Goal: Find specific page/section: Find specific page/section

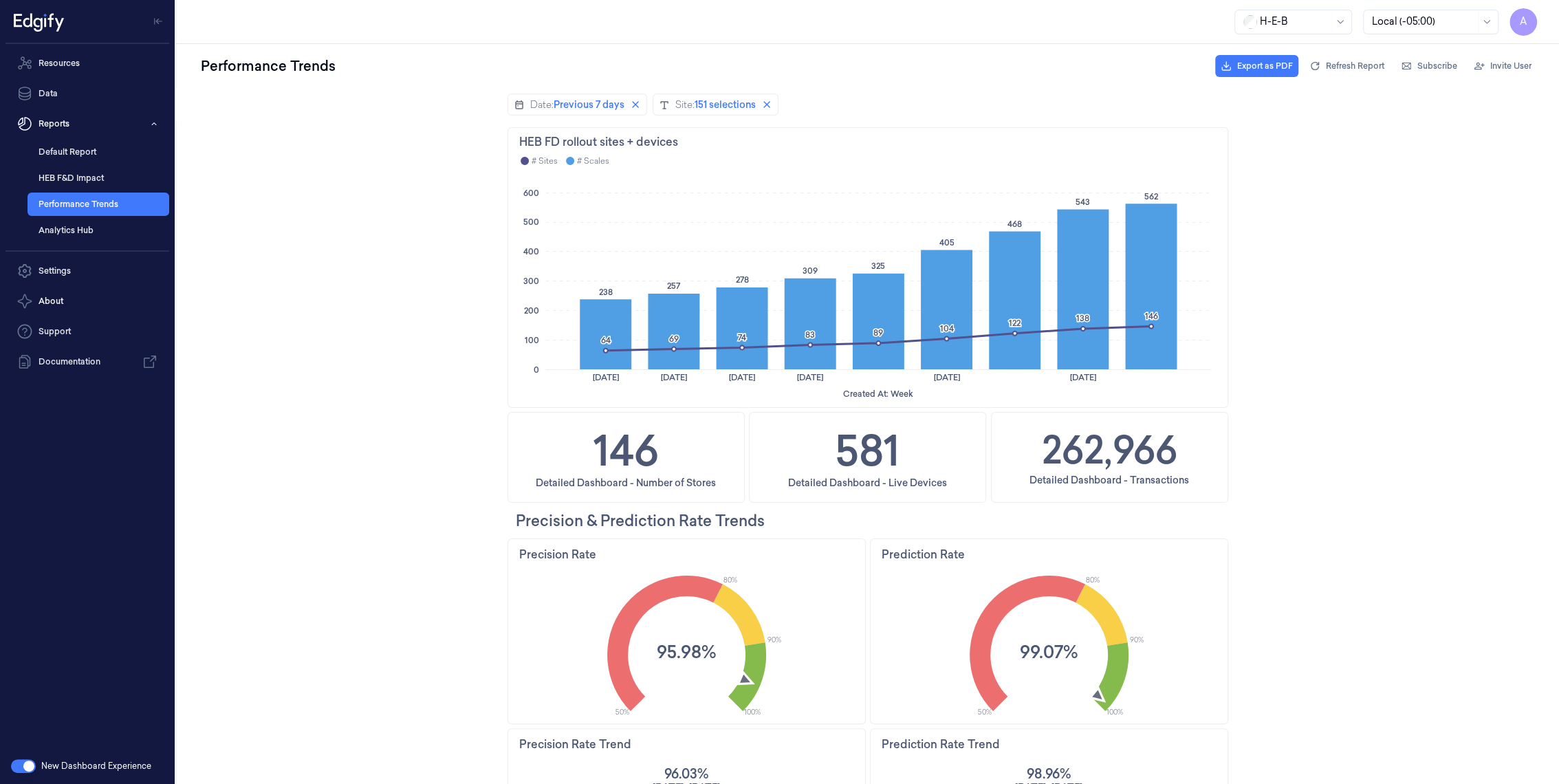
scroll to position [830, 0]
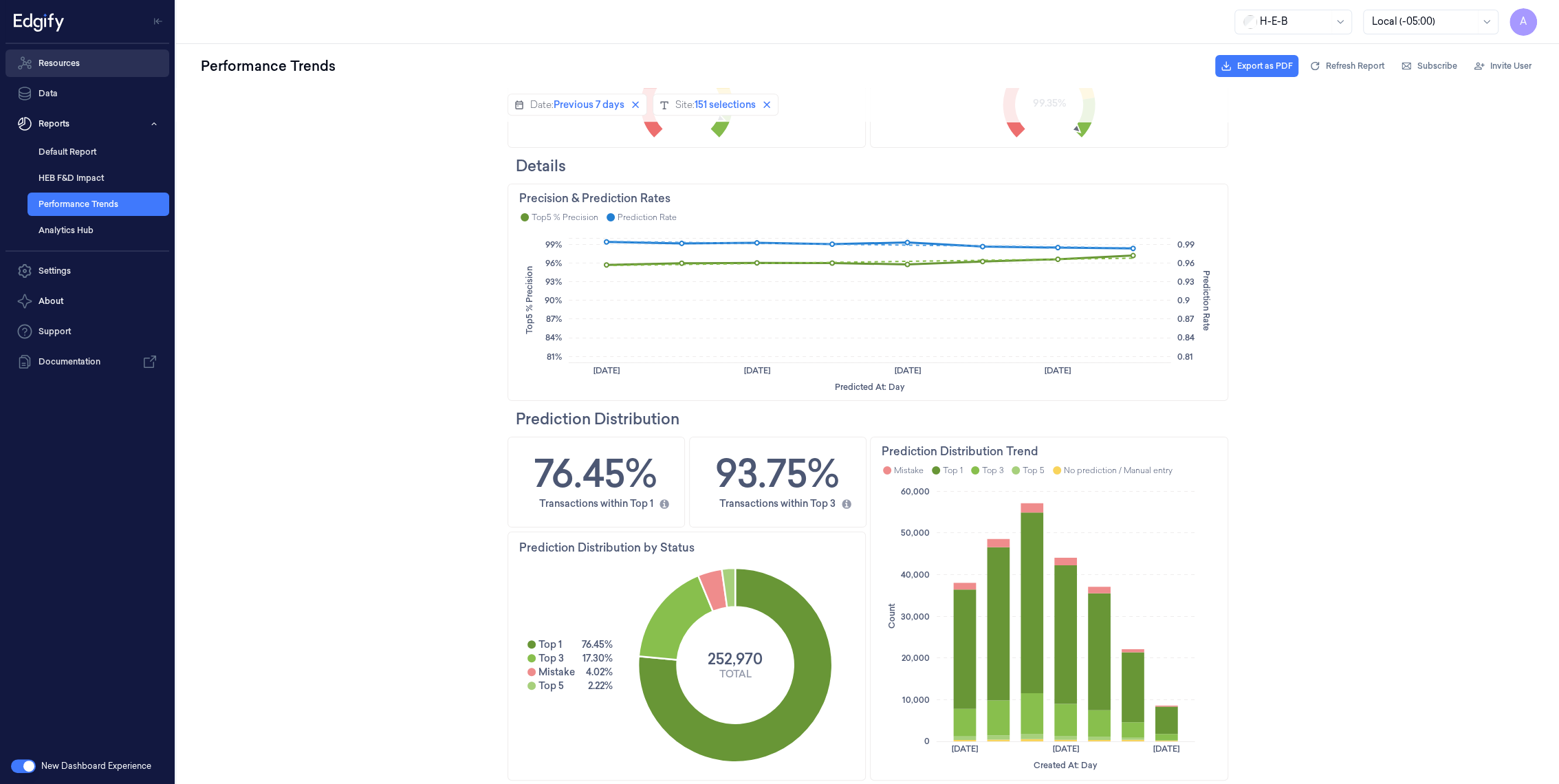
click at [62, 66] on link "Resources" at bounding box center [88, 63] width 164 height 28
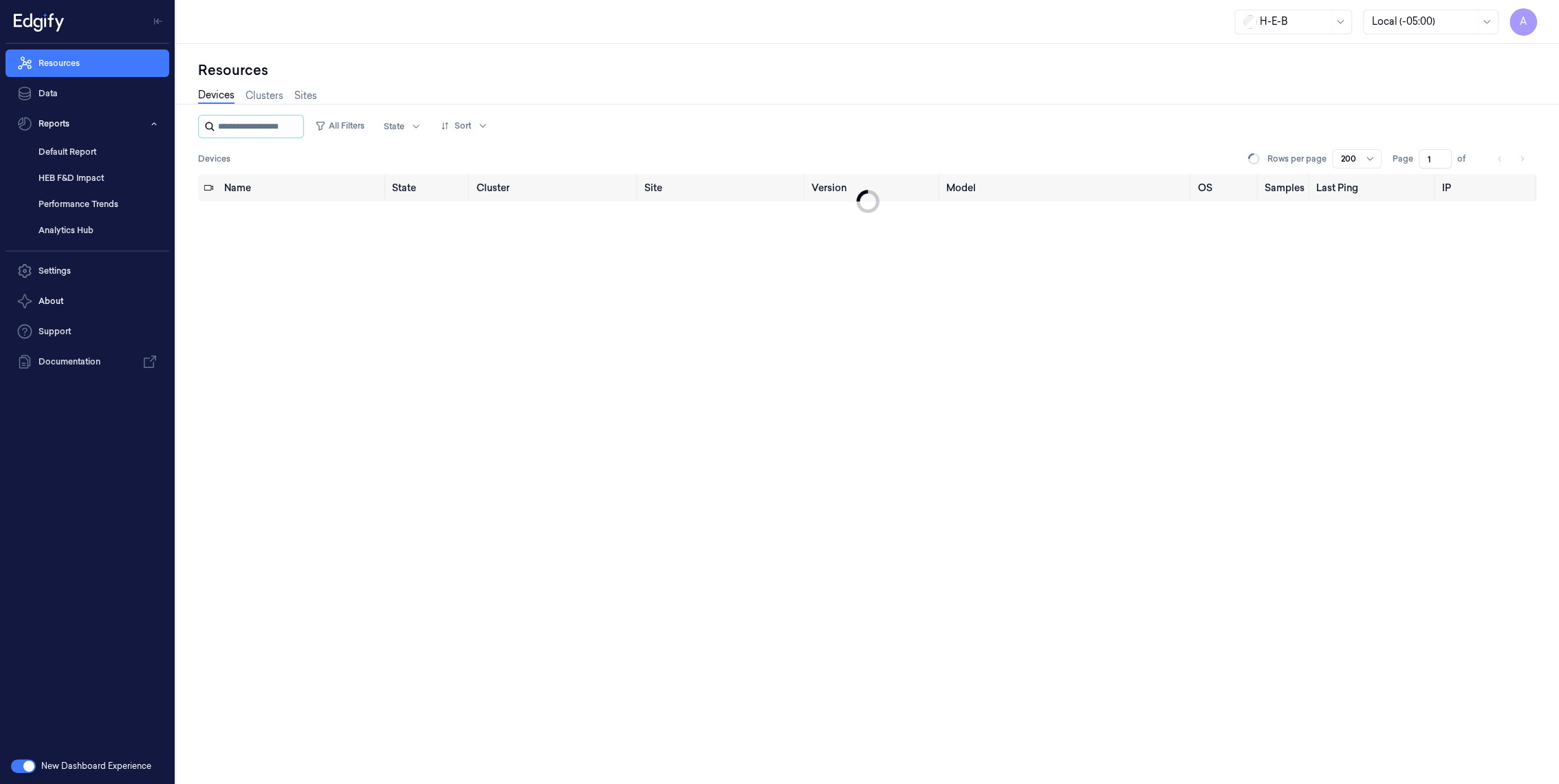
click at [263, 125] on input "string" at bounding box center [259, 127] width 83 height 22
drag, startPoint x: 235, startPoint y: 126, endPoint x: 255, endPoint y: 126, distance: 20.0
click at [255, 126] on input "string" at bounding box center [259, 127] width 83 height 22
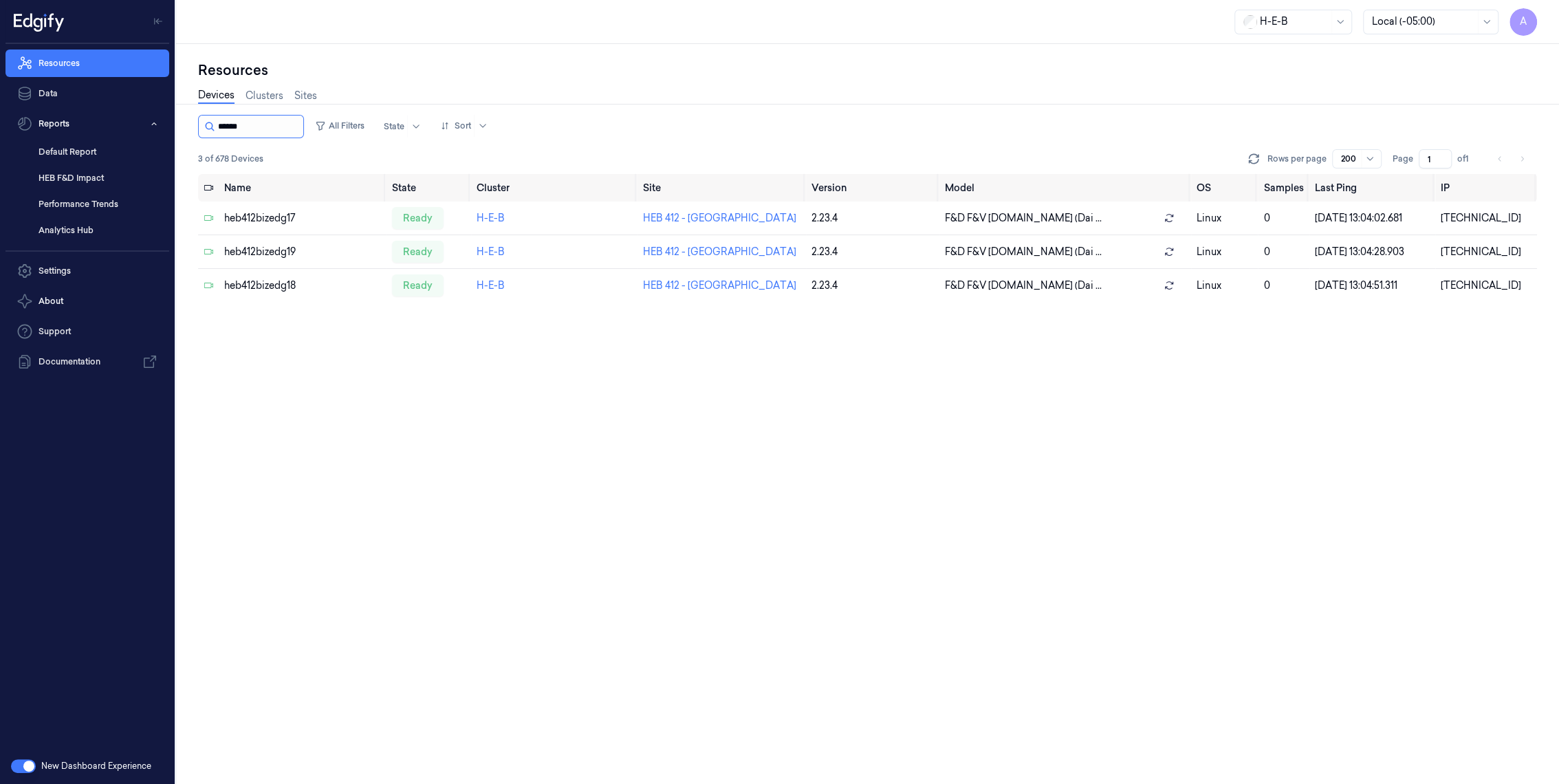
drag, startPoint x: 231, startPoint y: 126, endPoint x: 260, endPoint y: 126, distance: 29.0
click at [260, 126] on input "string" at bounding box center [259, 127] width 83 height 22
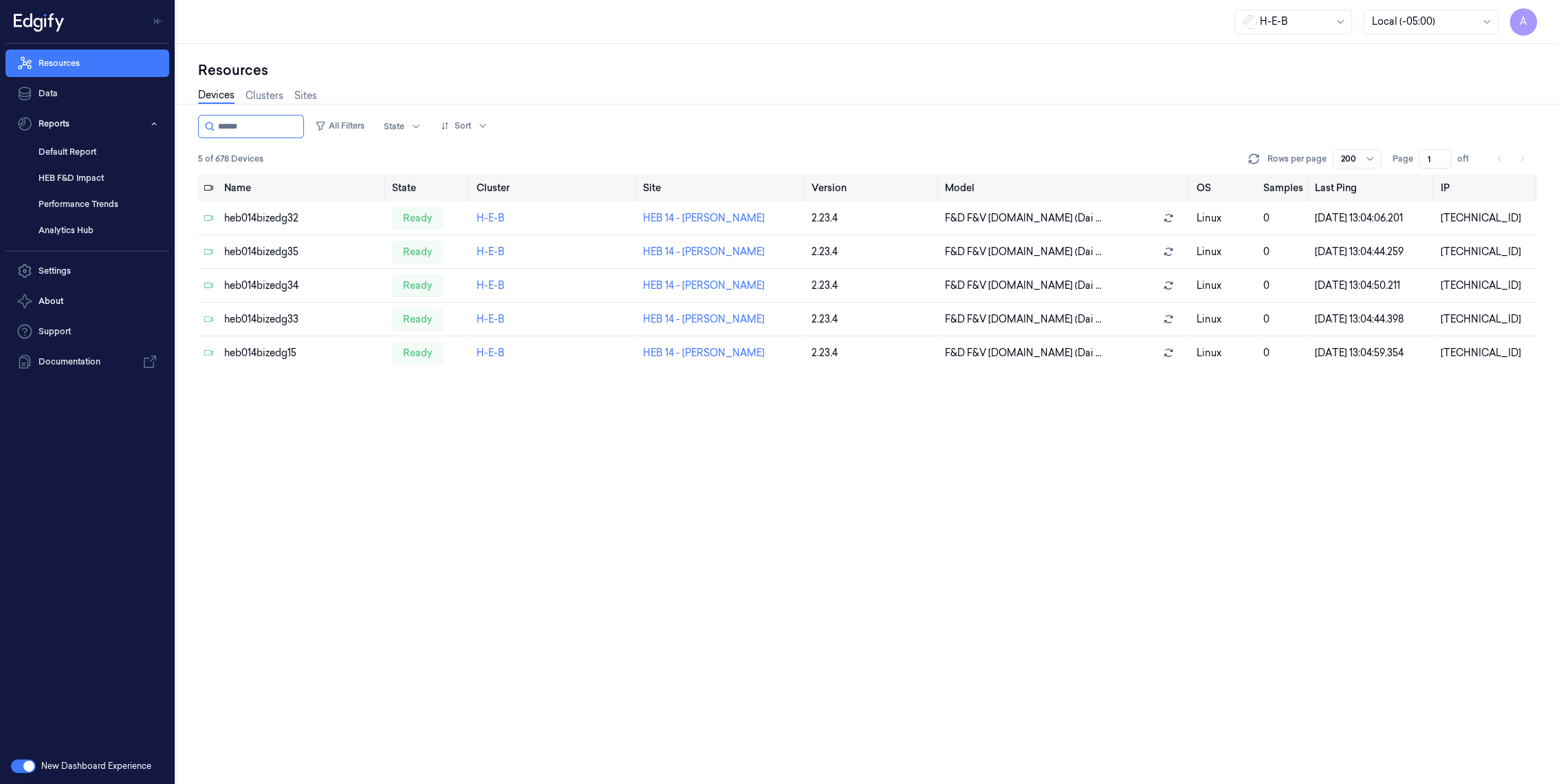
type input "******"
